Goal: Task Accomplishment & Management: Manage account settings

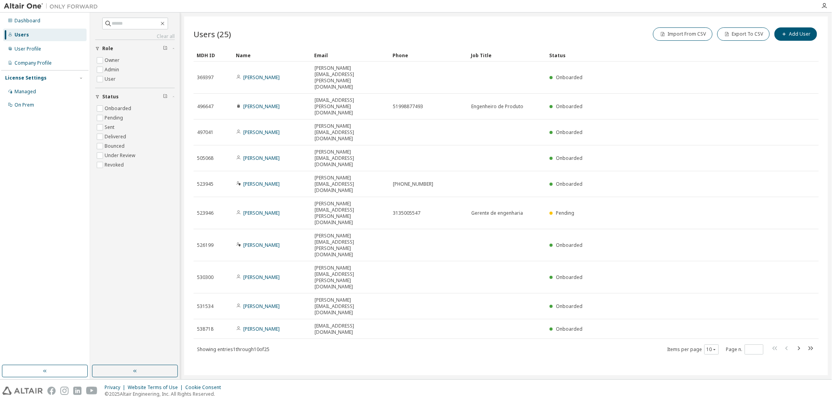
click at [538, 308] on div "Users (25) Import From CSV Export To CSV Add User Clear Load Save Save As Field…" at bounding box center [506, 195] width 644 height 359
click at [31, 23] on div "Dashboard" at bounding box center [27, 21] width 26 height 6
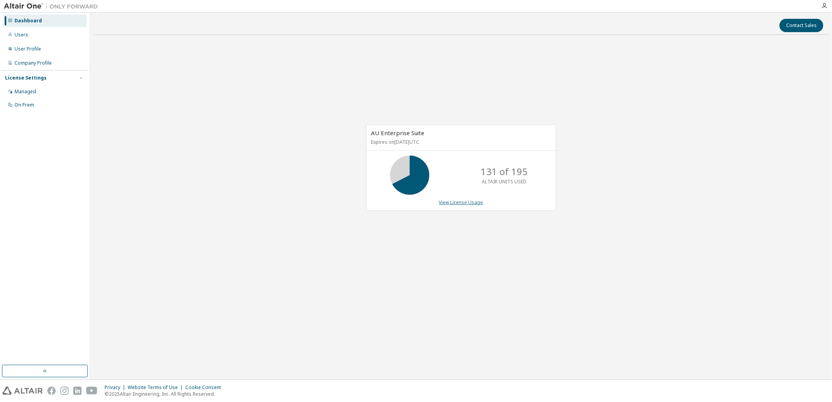
click at [462, 200] on link "View License Usage" at bounding box center [461, 202] width 44 height 7
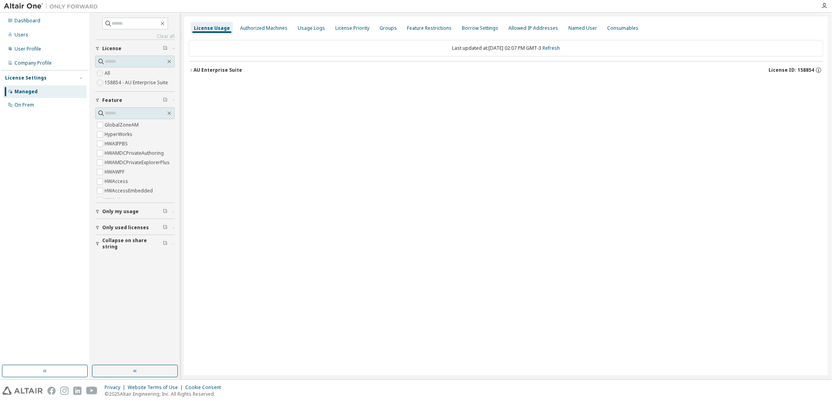
click at [138, 211] on div "Only my usage" at bounding box center [137, 211] width 70 height 6
click at [134, 229] on span "Only used licenses" at bounding box center [125, 227] width 47 height 6
click at [110, 242] on label "Yes" at bounding box center [109, 239] width 9 height 9
click at [289, 69] on div "AU Enterprise Suite License ID: 158854" at bounding box center [508, 70] width 630 height 7
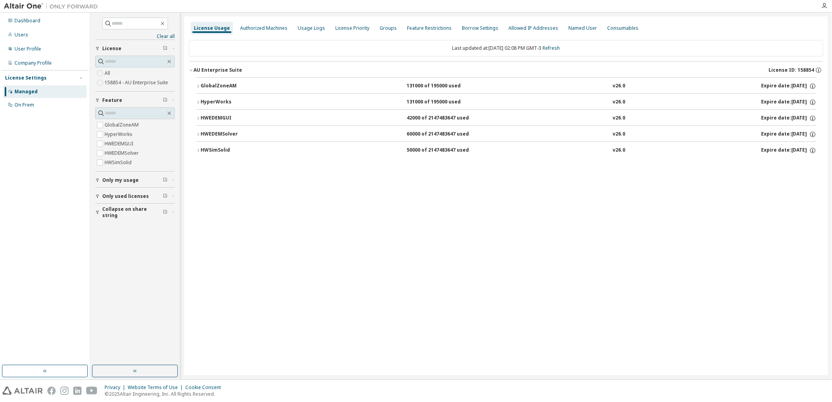
click at [334, 157] on button "HWSimSolid 50000 of 2147483647 used v26.0 Expire date: [DATE]" at bounding box center [506, 150] width 620 height 17
click at [339, 153] on div "HWSimSolid 50000 of 2147483647 used v26.0 Expire date: [DATE]" at bounding box center [508, 150] width 616 height 7
click at [340, 134] on div "HWEDEMSolver 60000 of 2147483647 used v26.0 Expire date: [DATE]" at bounding box center [508, 134] width 616 height 7
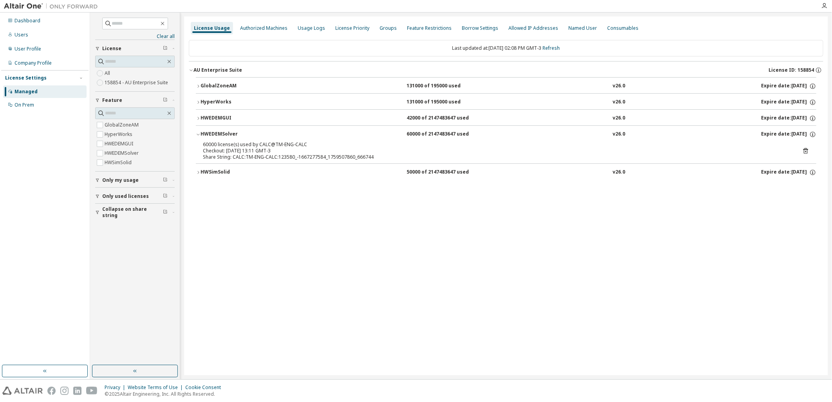
click at [340, 134] on div "HWEDEMSolver 60000 of 2147483647 used v26.0 Expire date: [DATE]" at bounding box center [508, 134] width 616 height 7
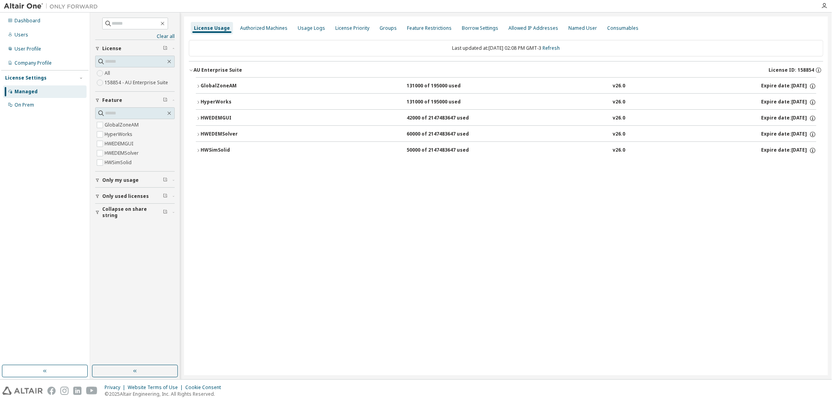
click at [395, 269] on div "License Usage Authorized Machines Usage Logs License Priority Groups Feature Re…" at bounding box center [506, 195] width 644 height 359
